Goal: Find specific page/section: Find specific page/section

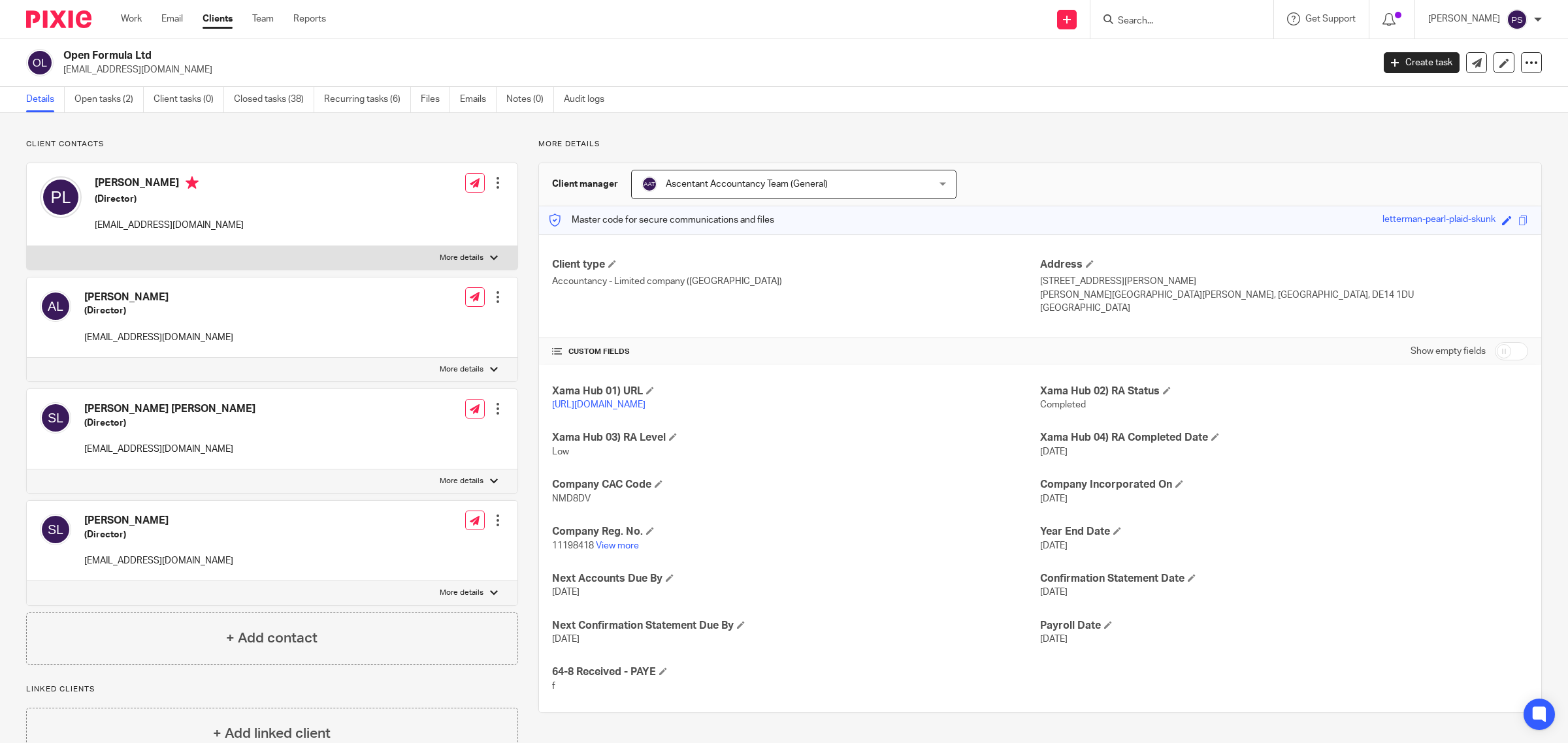
click at [1157, 19] on input "Search" at bounding box center [1175, 22] width 117 height 12
type input "alchem"
drag, startPoint x: 1205, startPoint y: 51, endPoint x: 1215, endPoint y: 48, distance: 10.4
click at [1207, 50] on link at bounding box center [1251, 61] width 275 height 40
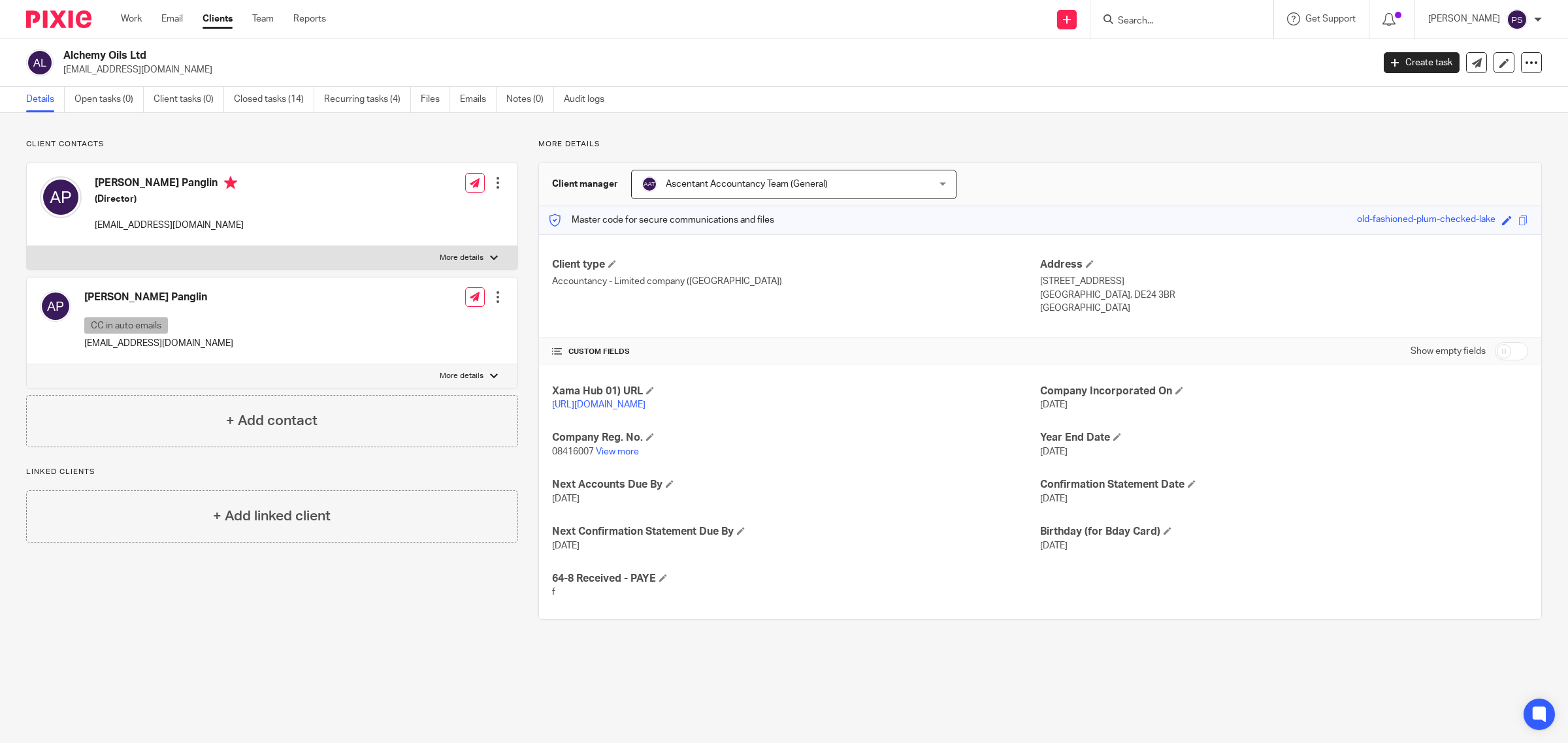
click at [440, 374] on p "More details" at bounding box center [461, 376] width 44 height 10
click at [27, 365] on input "More details" at bounding box center [26, 364] width 1 height 1
checkbox input "true"
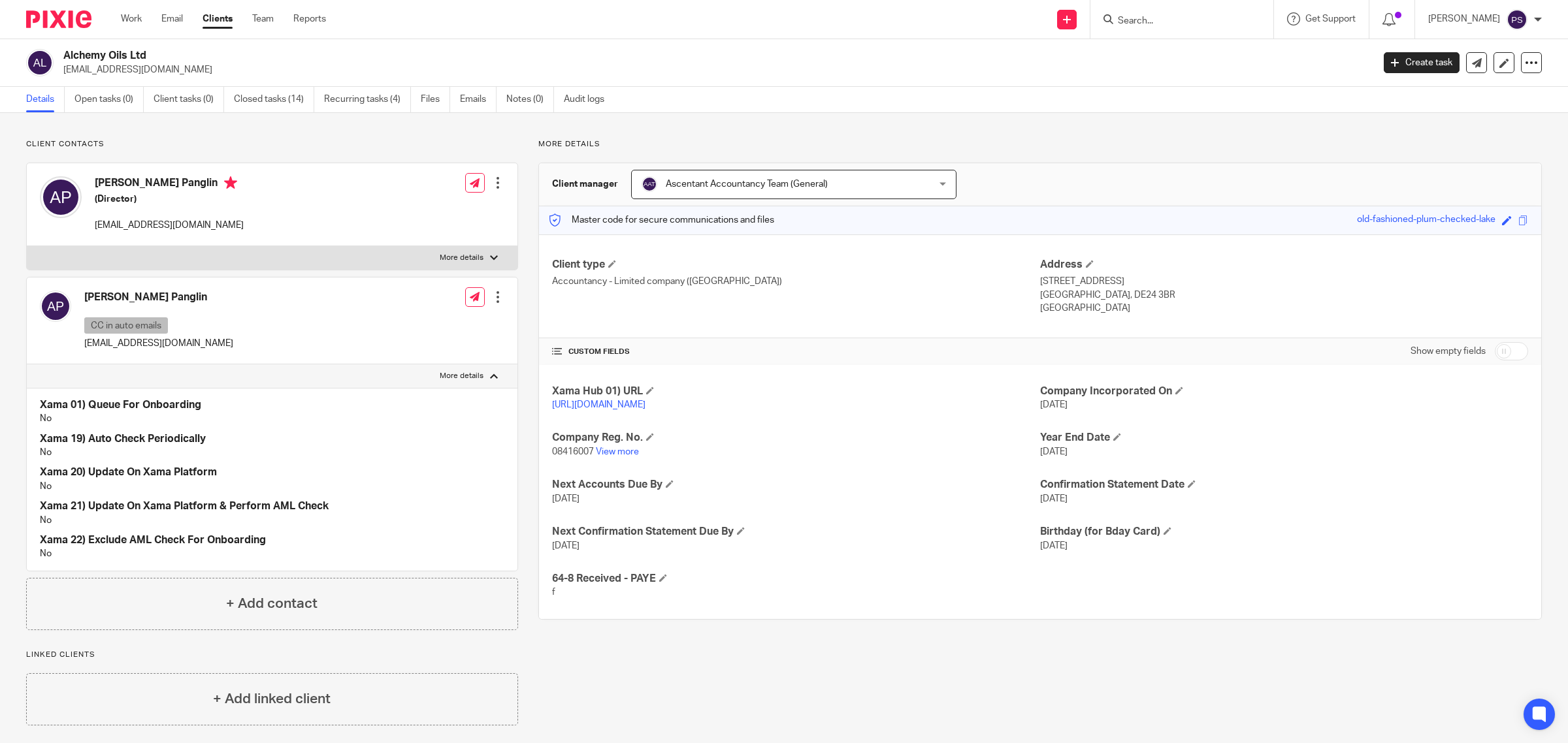
click at [302, 322] on div "Amandeep Panglin CC in auto emails amandeeppanglin@gmail.com Edit contact Creat…" at bounding box center [272, 321] width 490 height 87
click at [231, 313] on div "Amandeep Panglin CC in auto emails amandeeppanglin@gmail.com Edit contact Creat…" at bounding box center [272, 321] width 490 height 87
click at [265, 229] on div "Amandeep Panglin (Director) alchemyoilsltd@gmail.com Edit contact Create client…" at bounding box center [272, 204] width 490 height 83
click at [249, 196] on div "Amandeep Panglin (Director) alchemyoilsltd@gmail.com Edit contact Create client…" at bounding box center [272, 204] width 490 height 83
click at [465, 102] on link "Emails" at bounding box center [478, 99] width 37 height 26
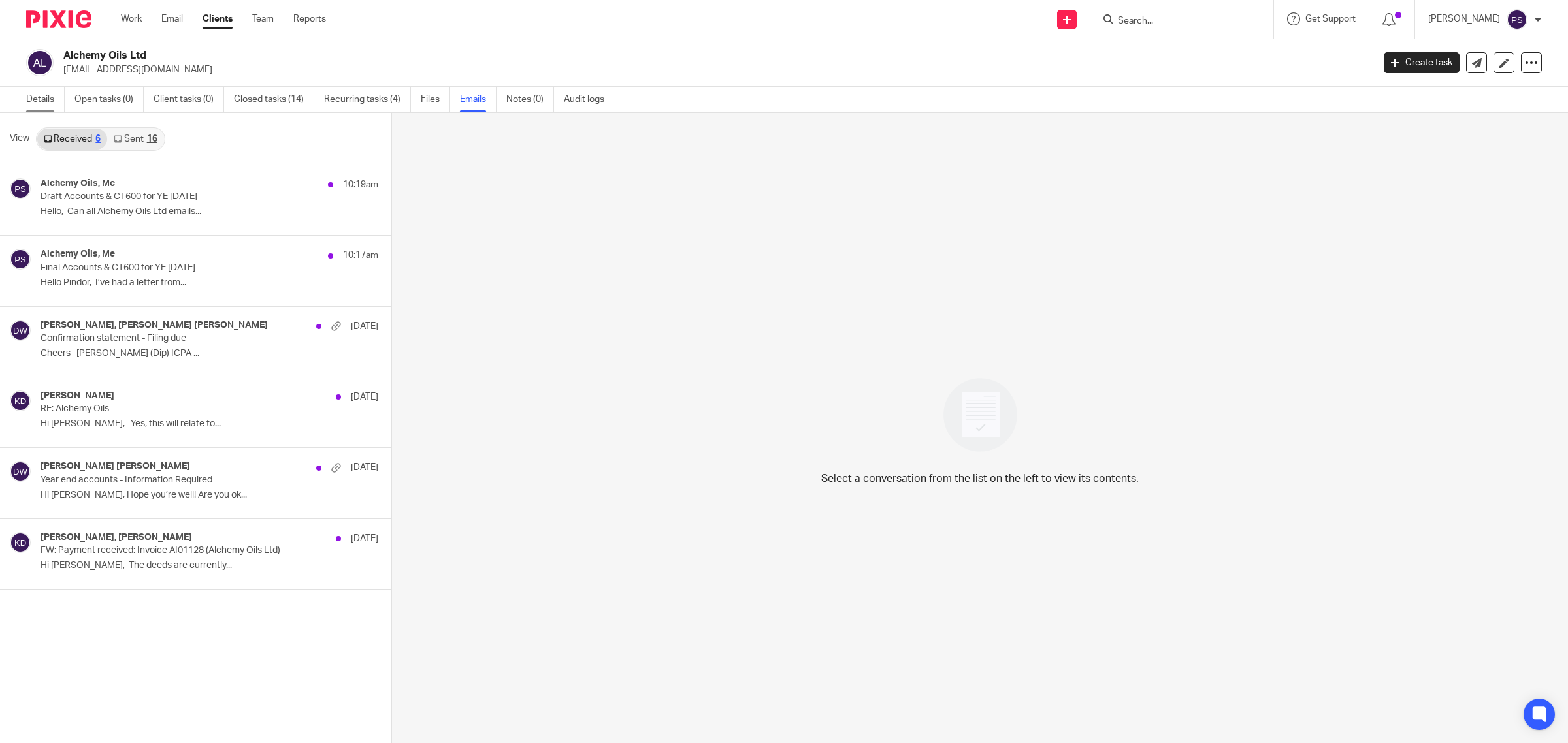
click at [49, 100] on link "Details" at bounding box center [45, 99] width 38 height 26
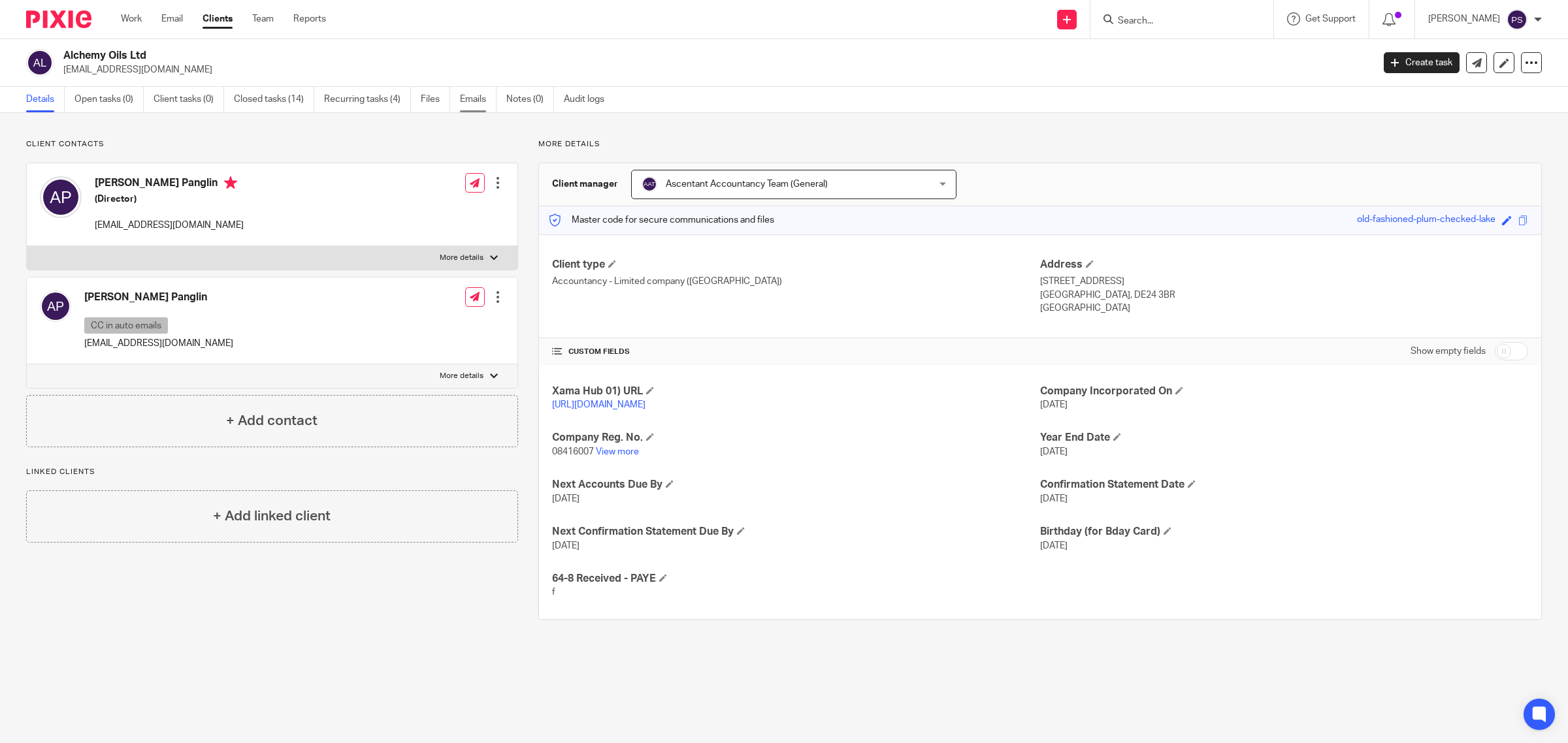
click at [479, 103] on link "Emails" at bounding box center [478, 99] width 37 height 26
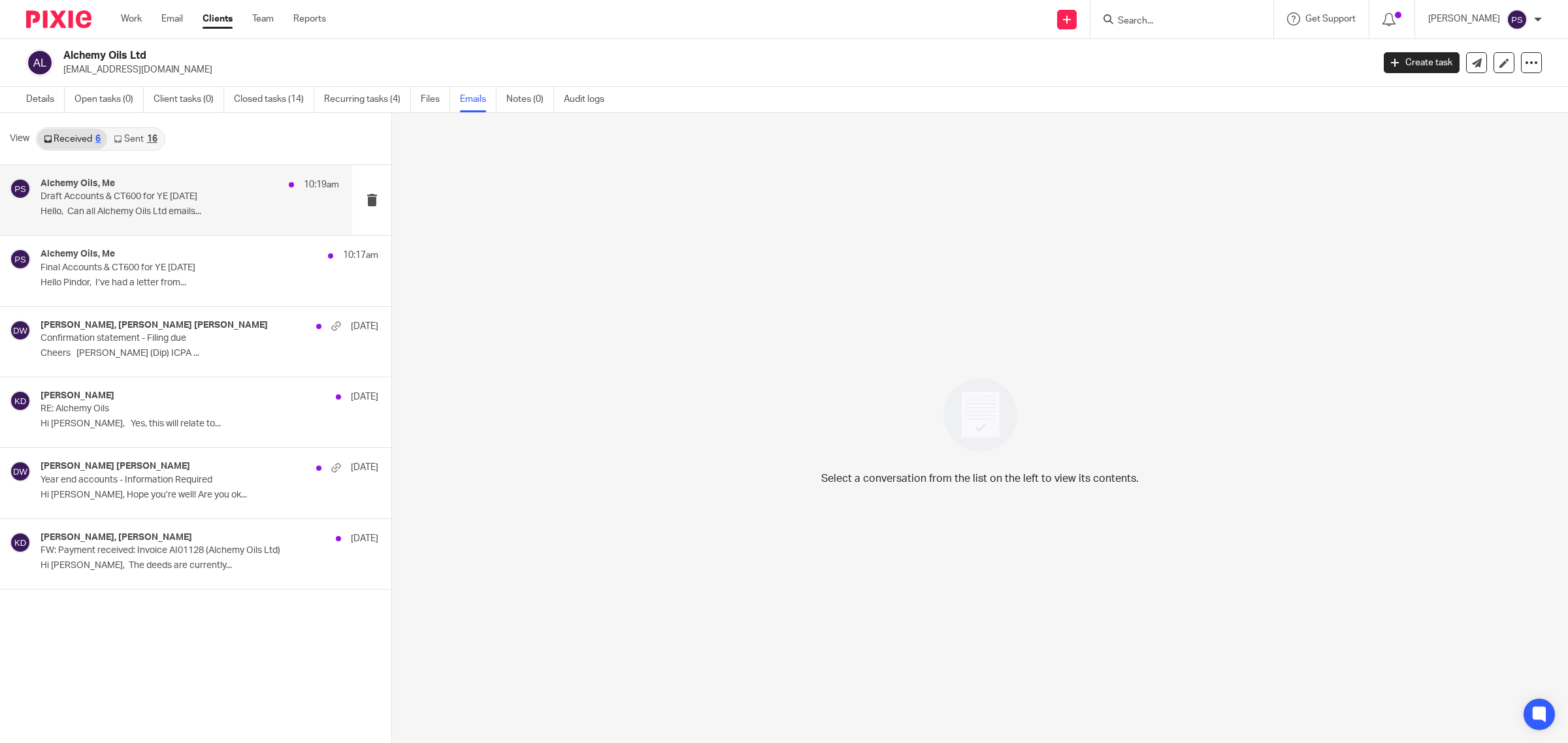
click at [122, 201] on p "Draft Accounts & CT600 for YE 28.02.2025" at bounding box center [160, 197] width 239 height 11
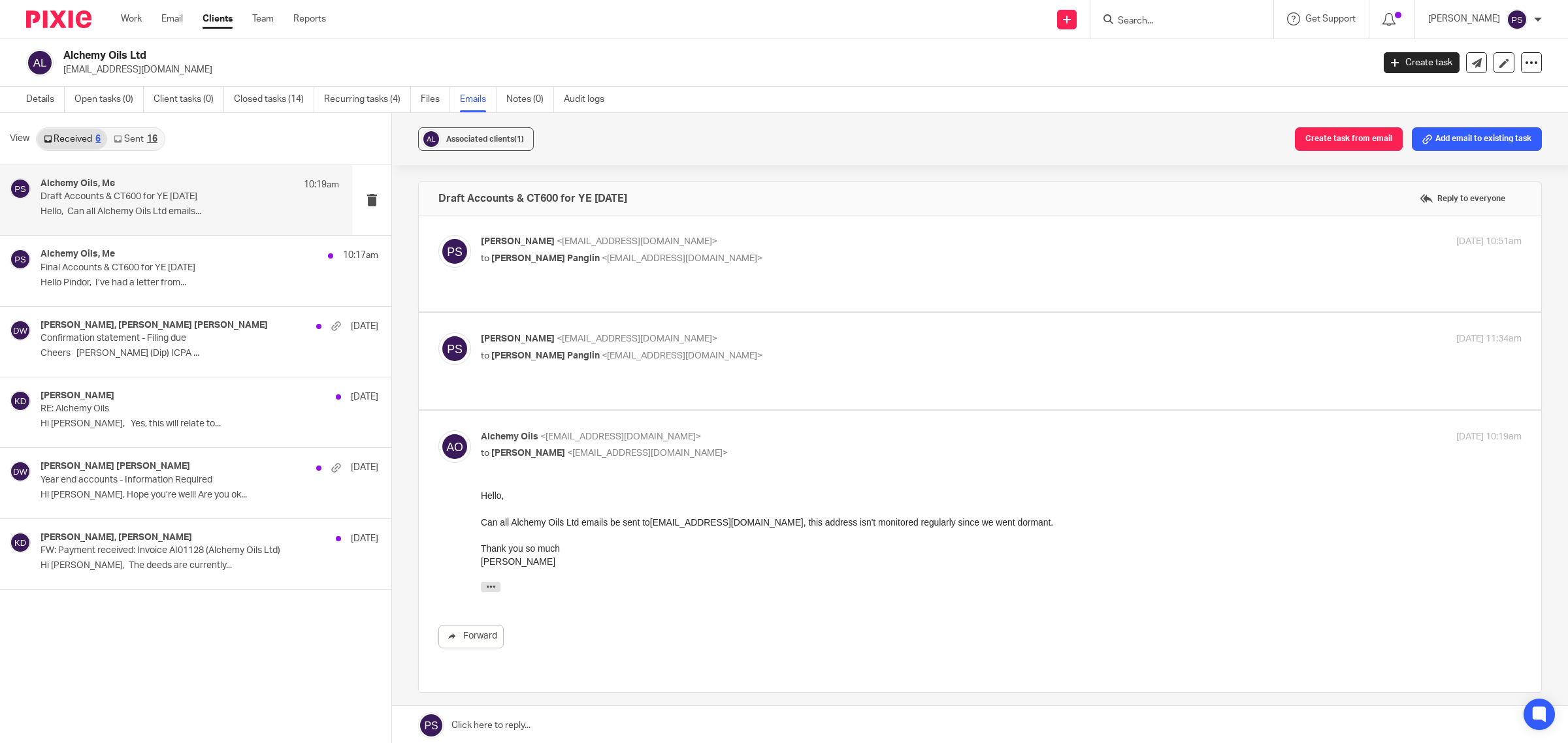
click at [602, 351] on span "<amandeeppanglin@gmail.com>" at bounding box center [682, 356] width 160 height 9
checkbox input "true"
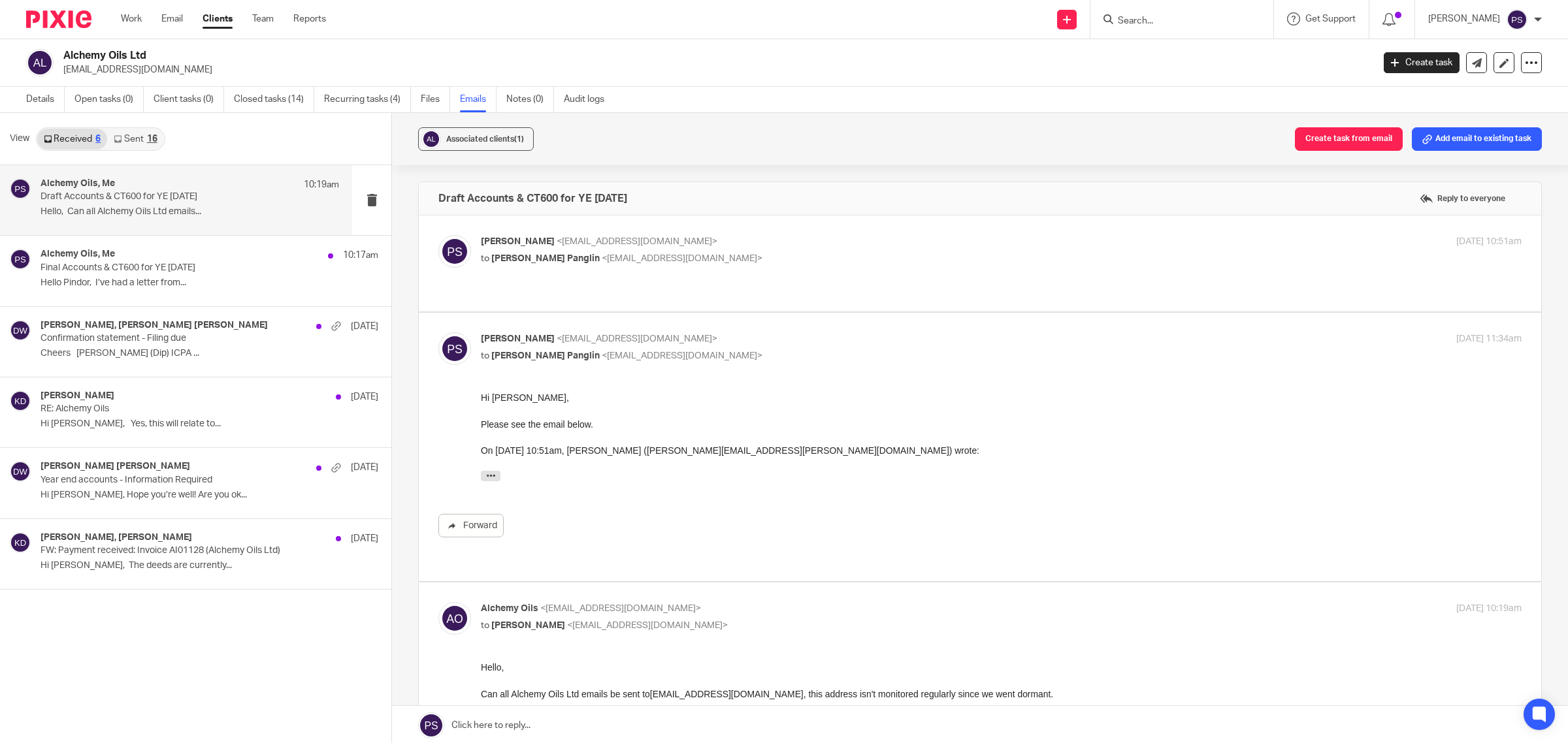
click at [481, 462] on iframe at bounding box center [1001, 439] width 1041 height 97
click at [487, 477] on icon "button" at bounding box center [491, 476] width 10 height 10
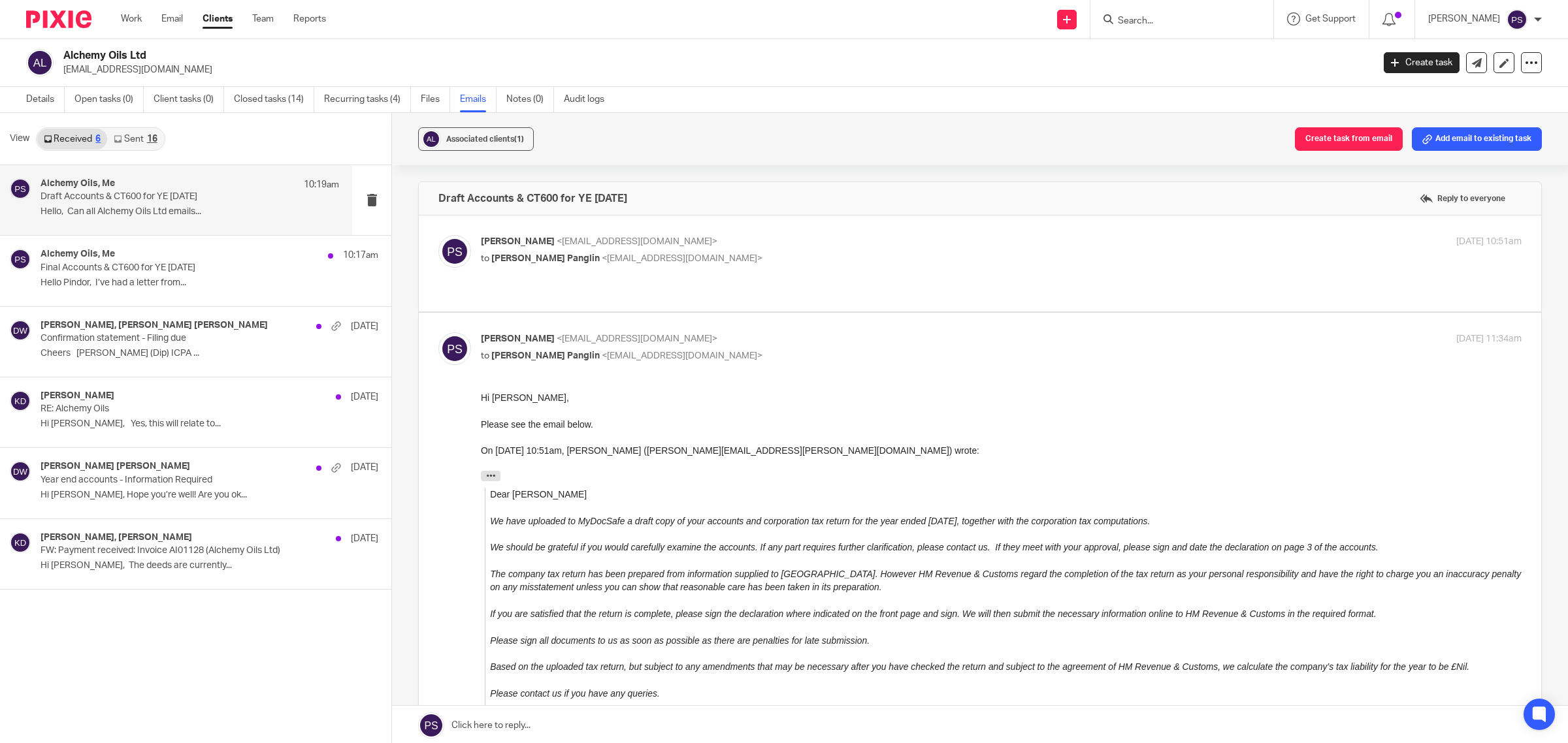
click at [607, 262] on span "<alchemyoilsltd@gmail.com>" at bounding box center [682, 258] width 160 height 9
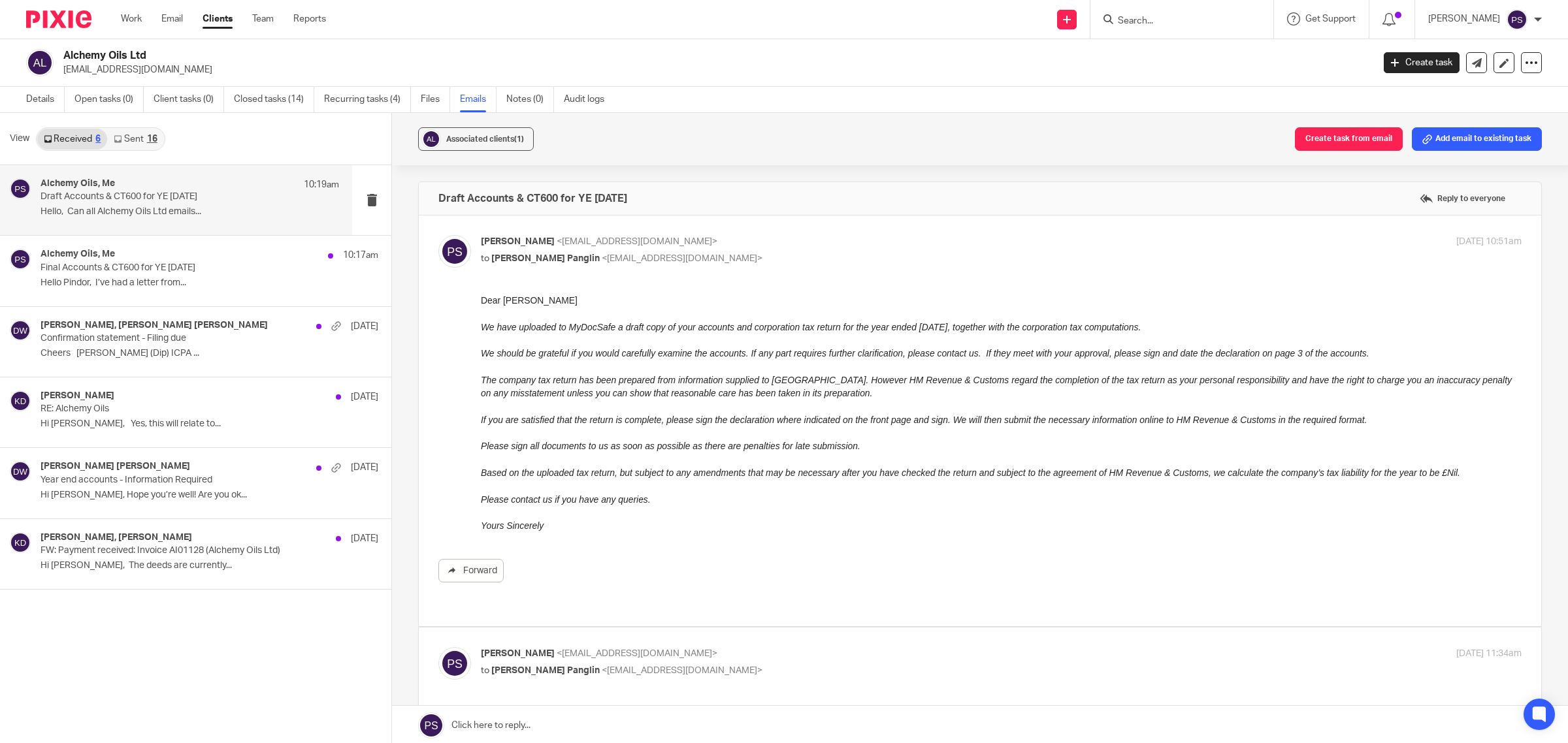
click at [544, 275] on div "Pindor Samra <pindor.samra@ascentant.co.uk> to Amandeep Panglin <alchemyoilsltd…" at bounding box center [980, 421] width 1083 height 372
click at [539, 261] on span "Amandeep Panglin" at bounding box center [545, 258] width 108 height 9
checkbox input "false"
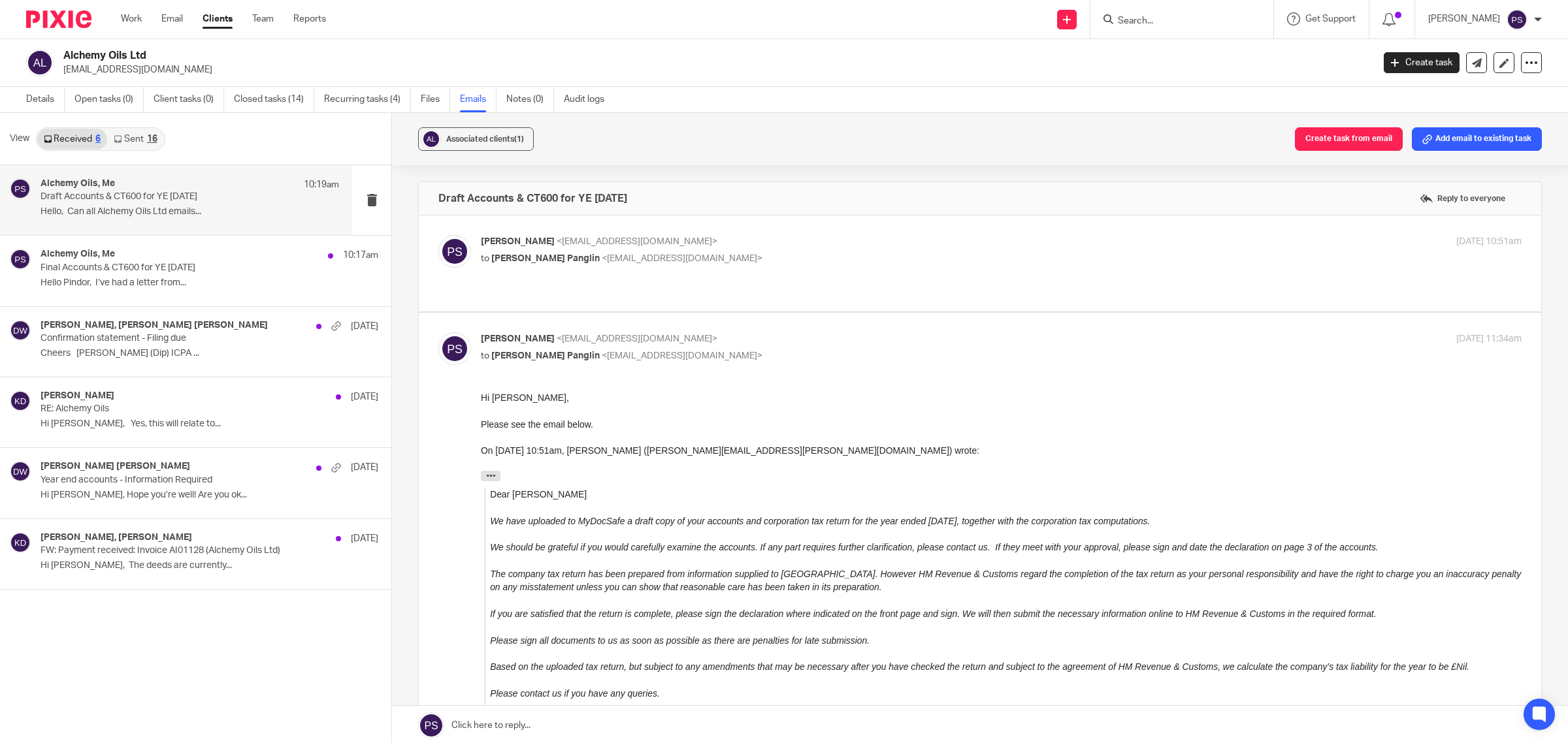
click at [553, 335] on div "Pindor Samra <pindor.samra@ascentant.co.uk> to Amandeep Panglin <amandeeppangli…" at bounding box center [827, 347] width 694 height 30
checkbox input "false"
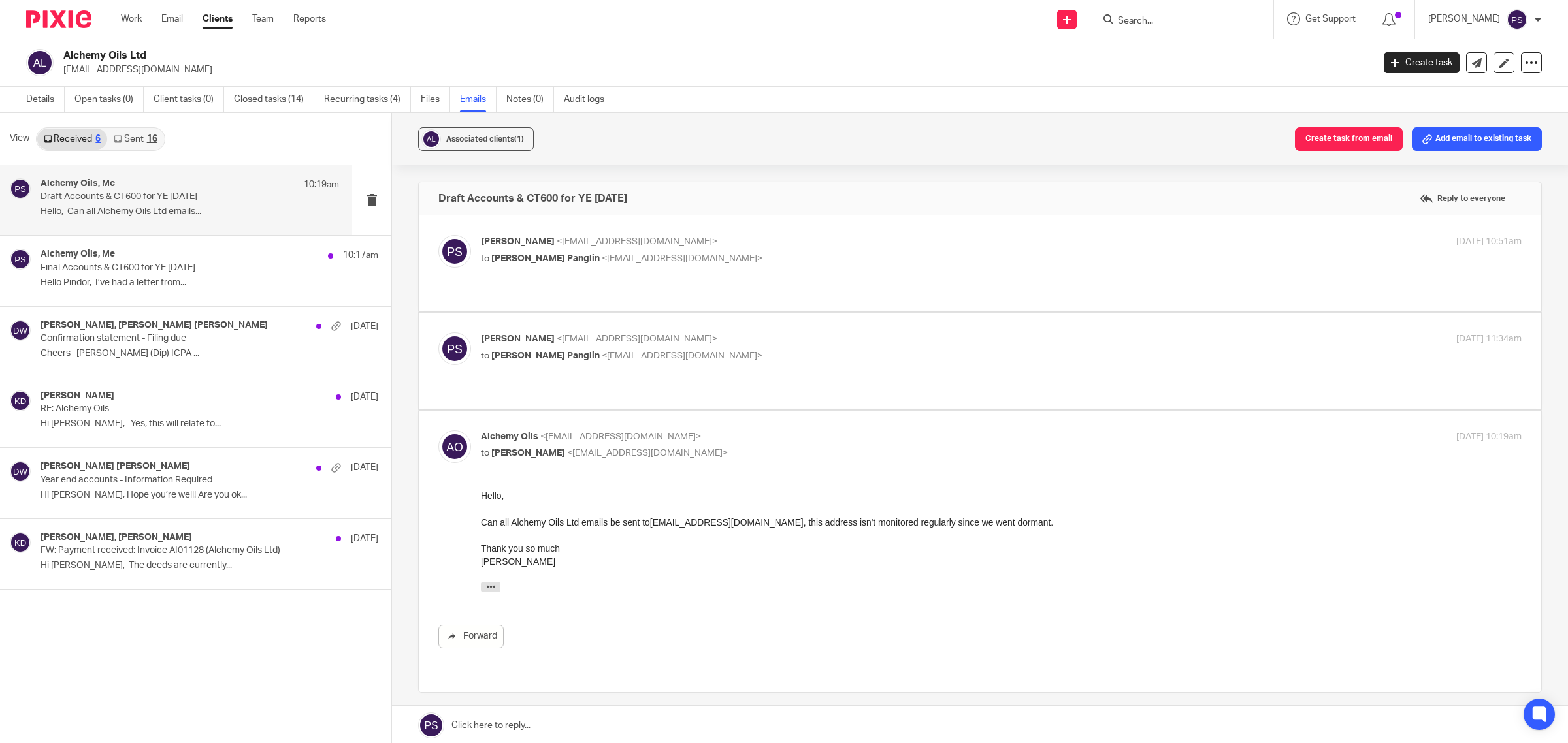
click at [567, 449] on span "<pindor.samra@ascentant.co.uk>" at bounding box center [647, 453] width 160 height 9
checkbox input "false"
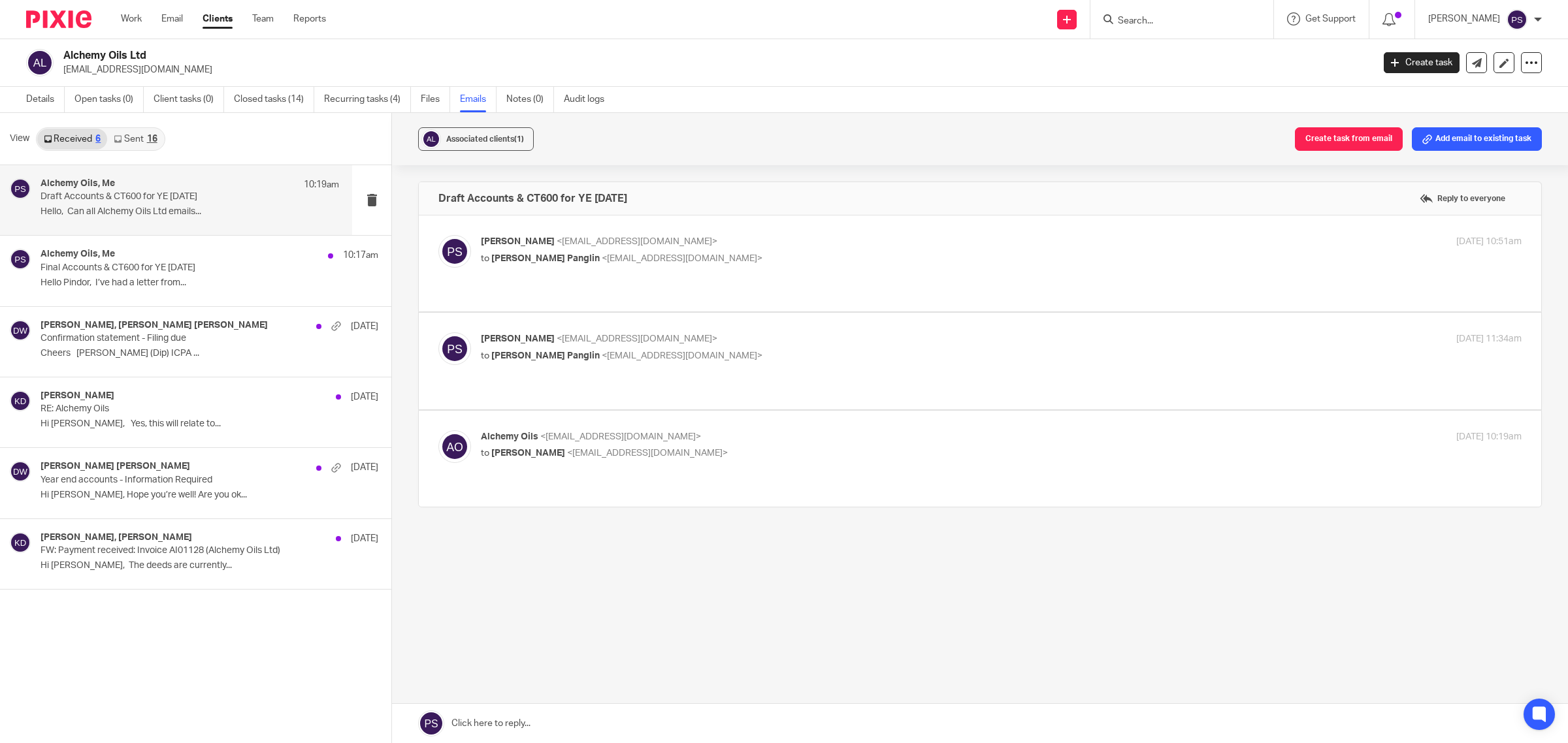
click at [1158, 31] on div at bounding box center [1181, 19] width 183 height 38
click at [1160, 24] on input "Search" at bounding box center [1175, 22] width 117 height 12
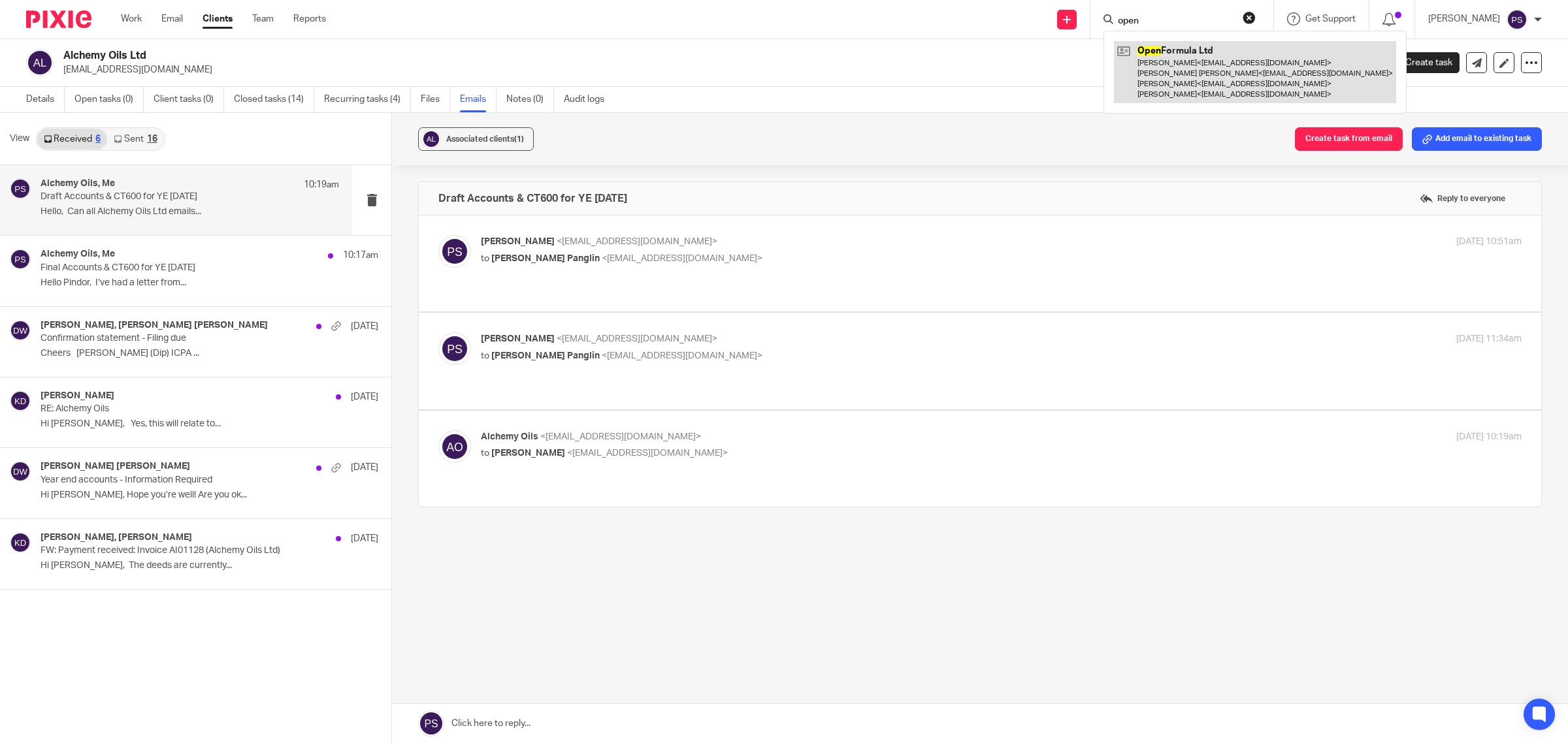
type input "open"
click at [1207, 80] on link at bounding box center [1255, 72] width 282 height 62
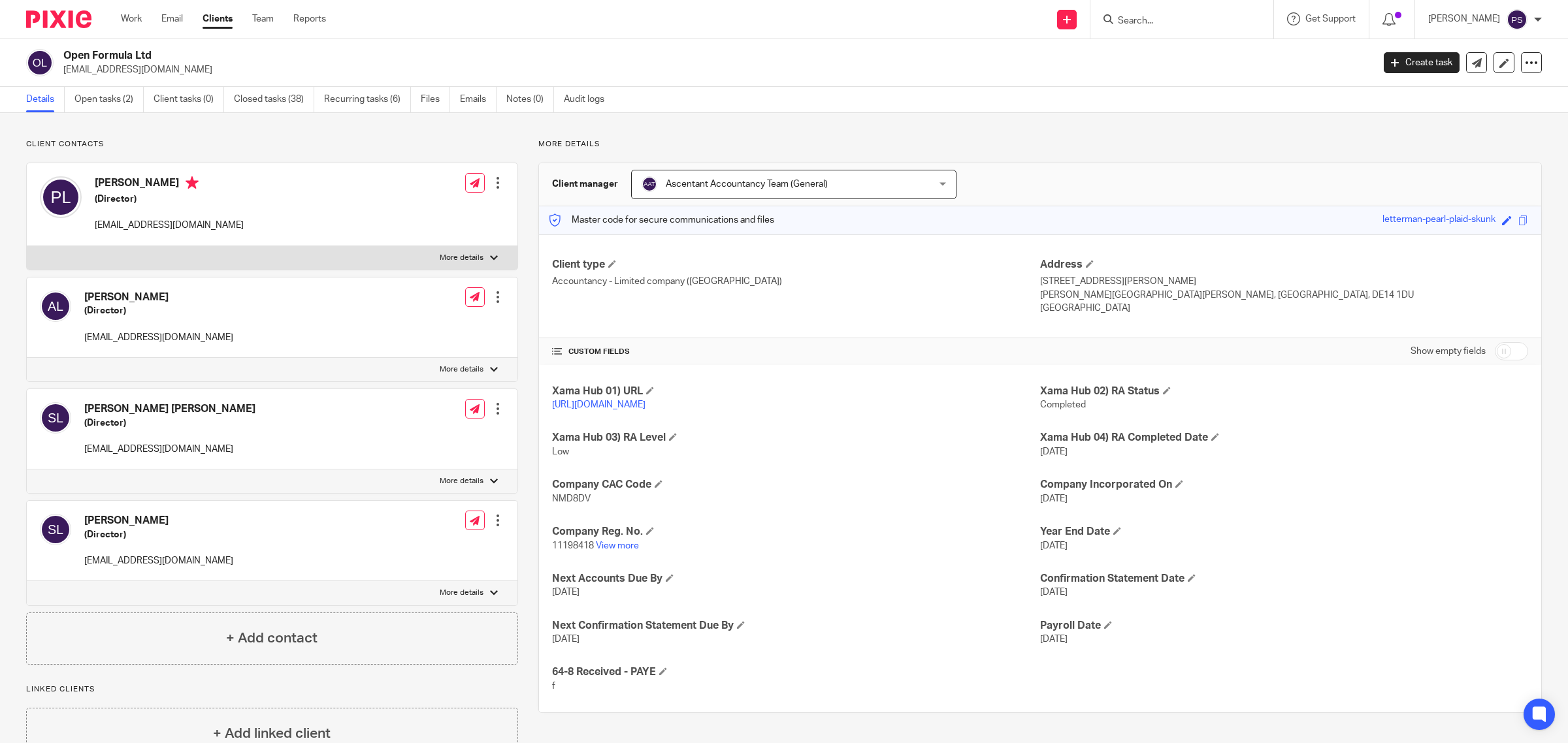
drag, startPoint x: 1242, startPoint y: 12, endPoint x: 1226, endPoint y: 11, distance: 16.0
click at [1226, 11] on form at bounding box center [1186, 19] width 139 height 17
click at [1193, 19] on input "Search" at bounding box center [1175, 22] width 117 height 12
click button "submit" at bounding box center [0, 0] width 0 height 0
click at [1216, 23] on input "lucky feat [PERSON_NAME]" at bounding box center [1175, 22] width 117 height 12
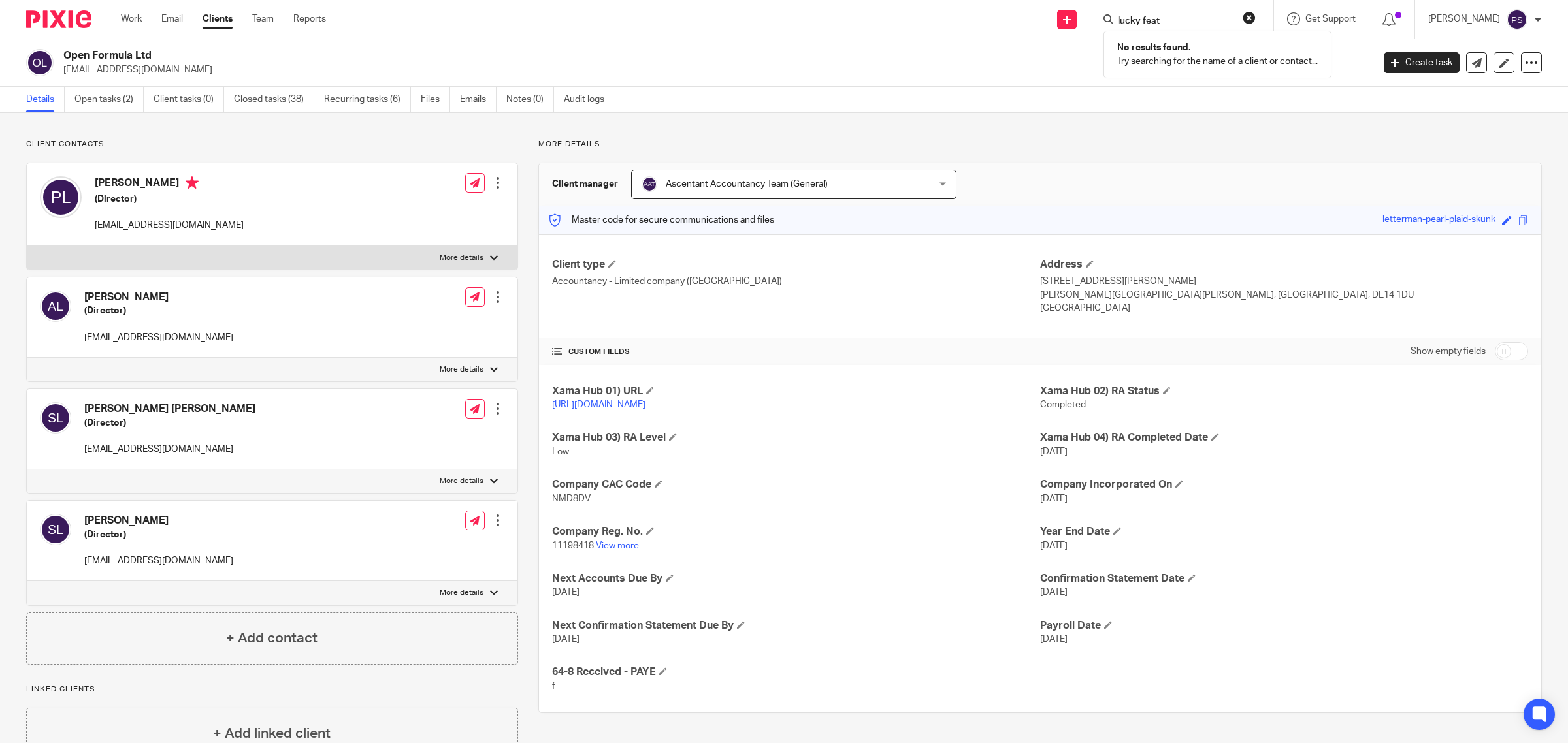
type input "lucky feat"
click button "submit" at bounding box center [0, 0] width 0 height 0
click at [126, 17] on link "Work" at bounding box center [131, 19] width 21 height 13
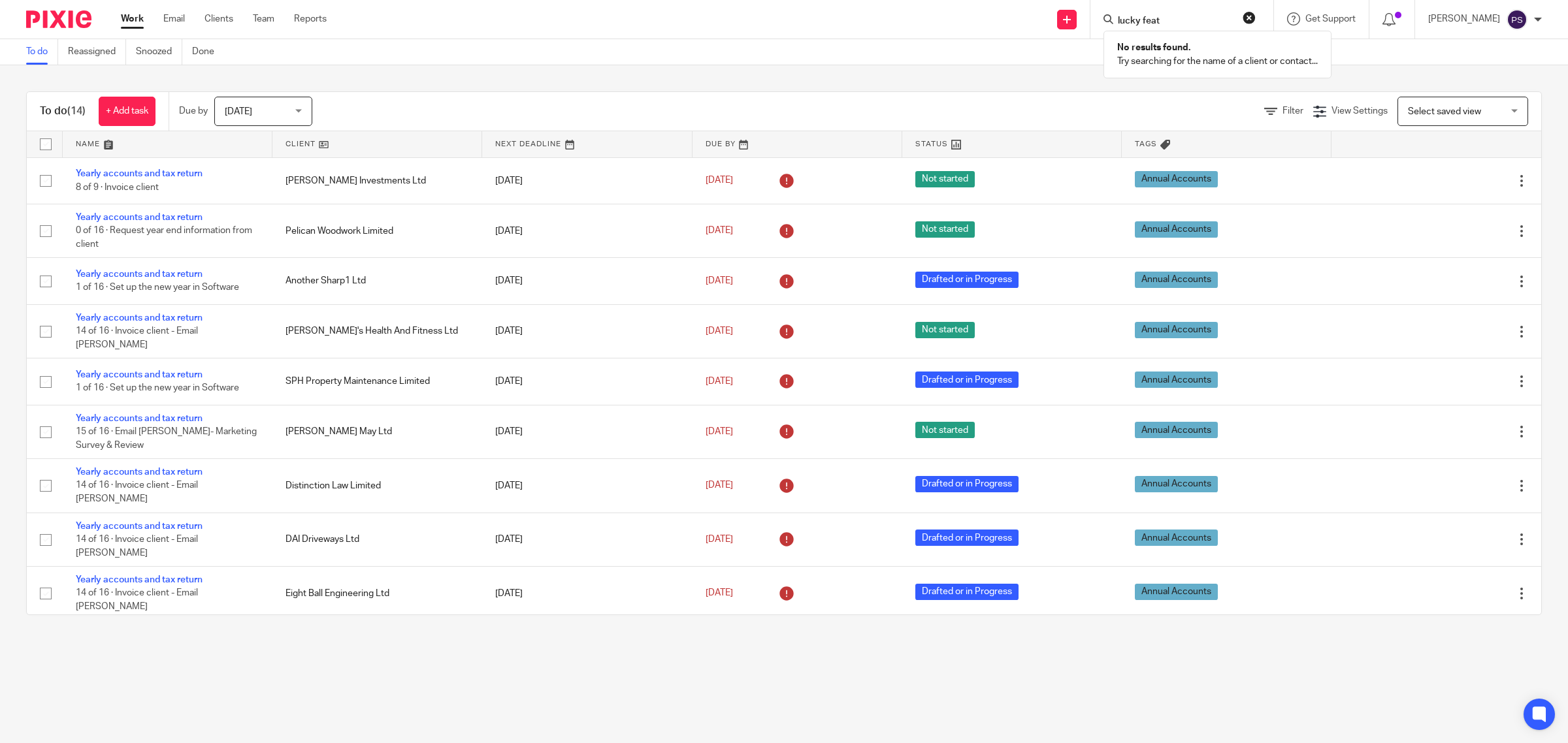
type input "lucky feat"
click button "submit" at bounding box center [0, 0] width 0 height 0
drag, startPoint x: 1157, startPoint y: 17, endPoint x: 1170, endPoint y: 17, distance: 13.0
click at [1160, 17] on input "Search" at bounding box center [1175, 22] width 117 height 12
type input "studio 7"
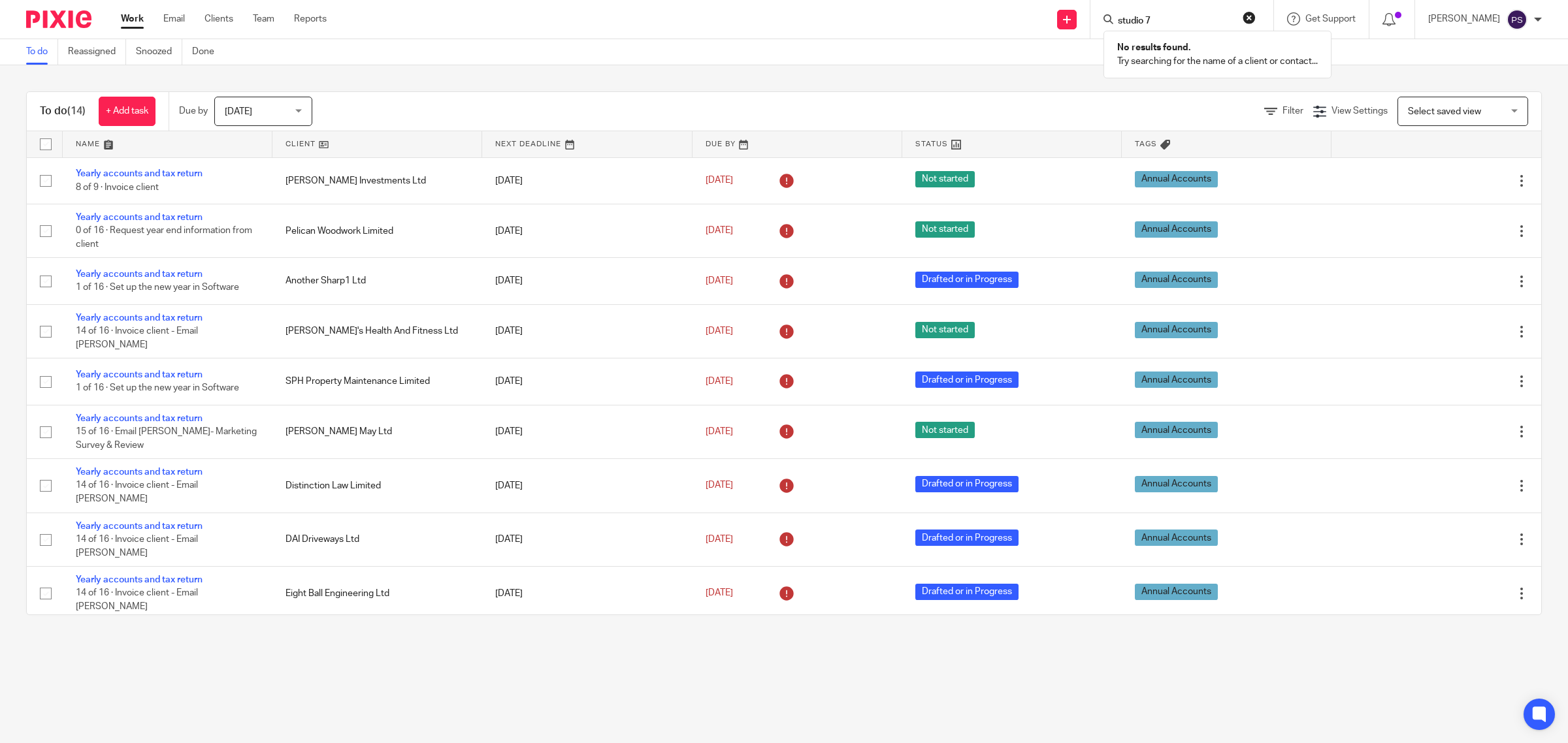
click at [1483, 109] on div "Select saved view Select saved view" at bounding box center [1462, 111] width 131 height 29
click at [1264, 31] on div at bounding box center [1181, 19] width 183 height 38
